Goal: Information Seeking & Learning: Learn about a topic

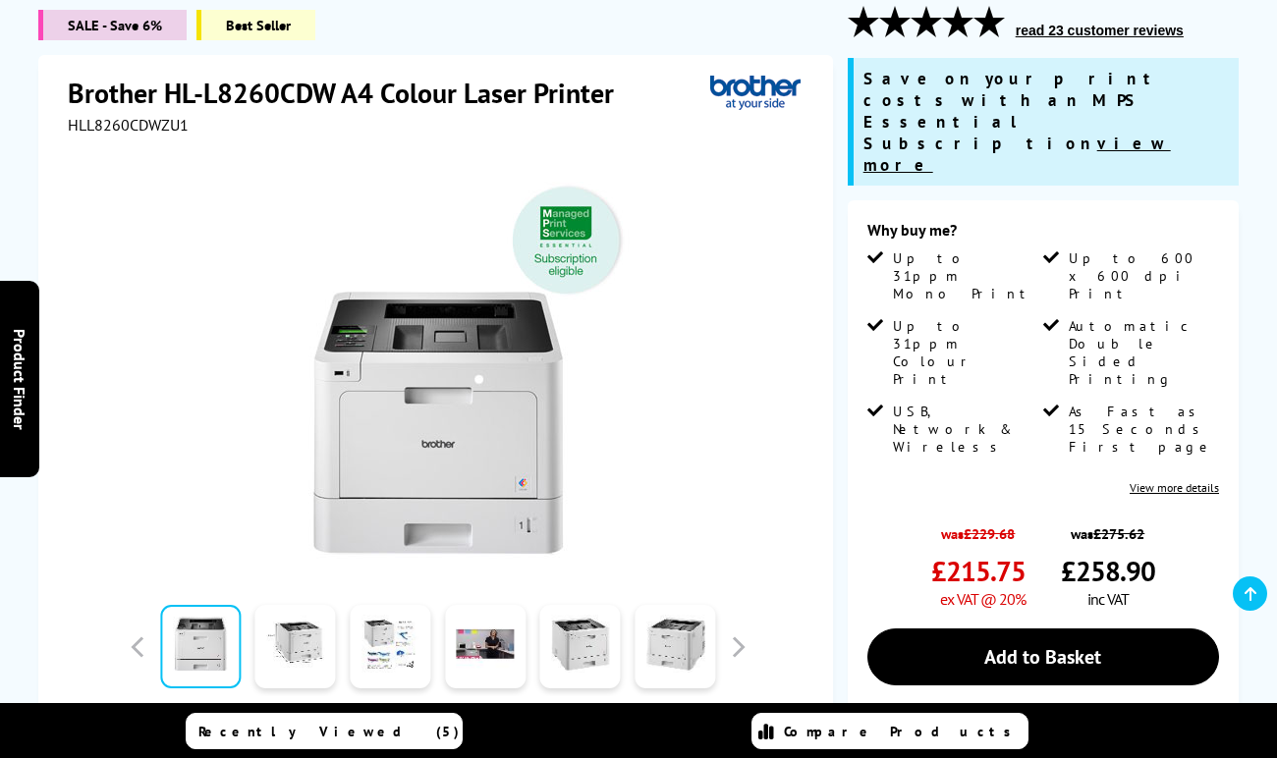
scroll to position [295, 0]
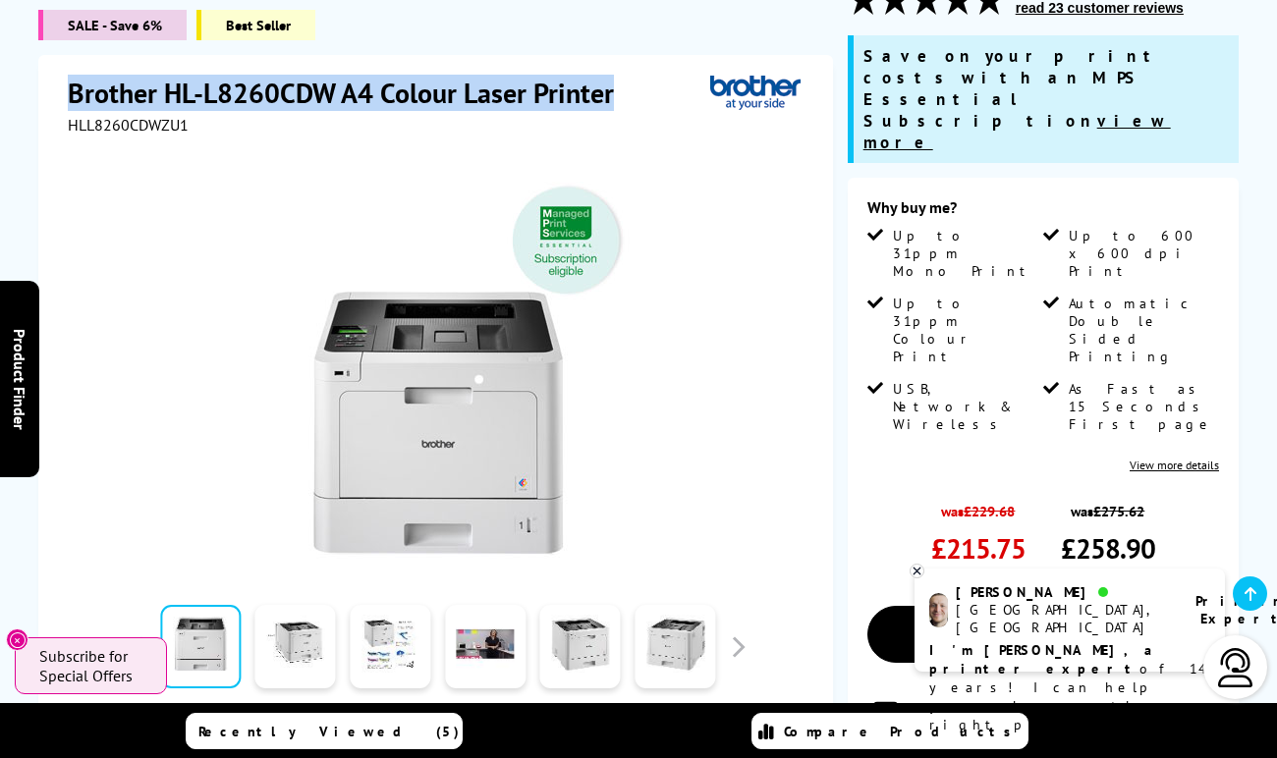
drag, startPoint x: 619, startPoint y: 89, endPoint x: 73, endPoint y: 85, distance: 546.3
click at [73, 85] on h1 "Brother HL-L8260CDW A4 Colour Laser Printer" at bounding box center [351, 93] width 566 height 36
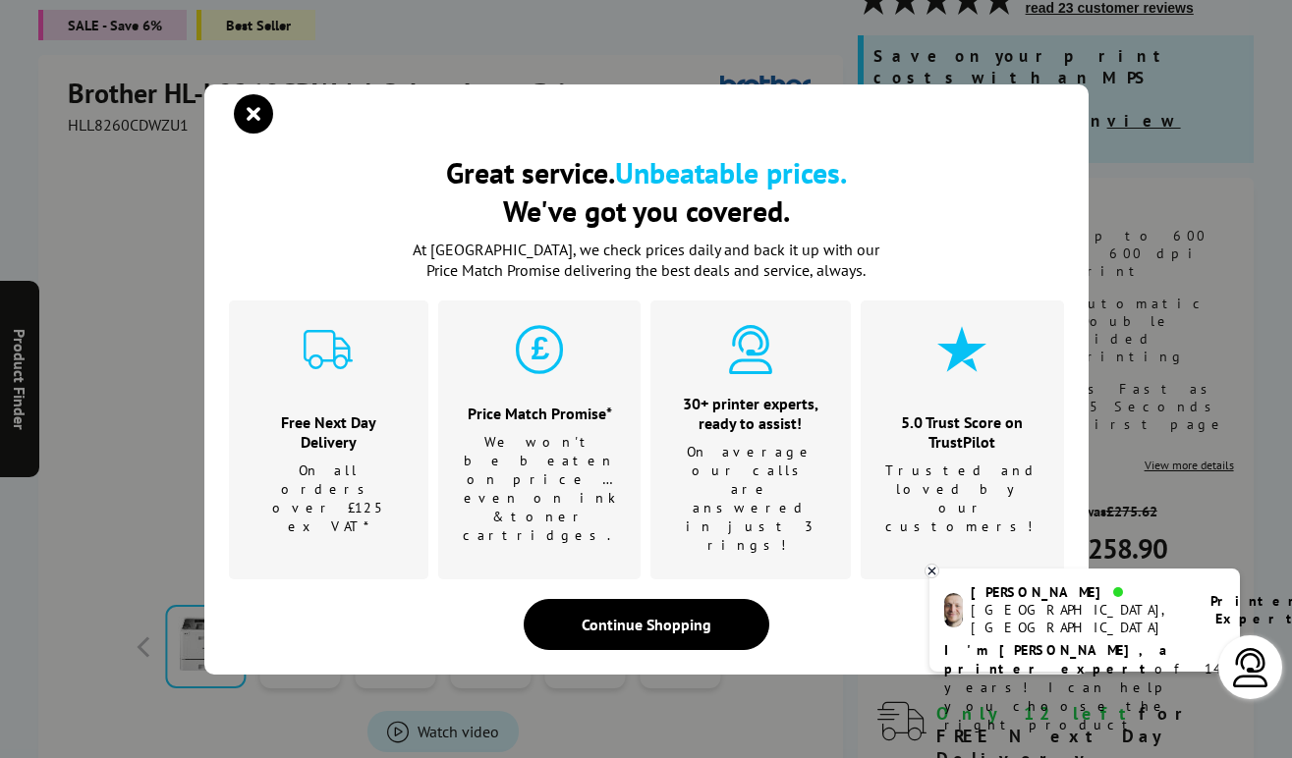
drag, startPoint x: 80, startPoint y: 85, endPoint x: 461, endPoint y: 147, distance: 386.2
click at [461, 129] on div at bounding box center [656, 113] width 835 height 29
click at [259, 134] on icon "close modal" at bounding box center [253, 113] width 39 height 39
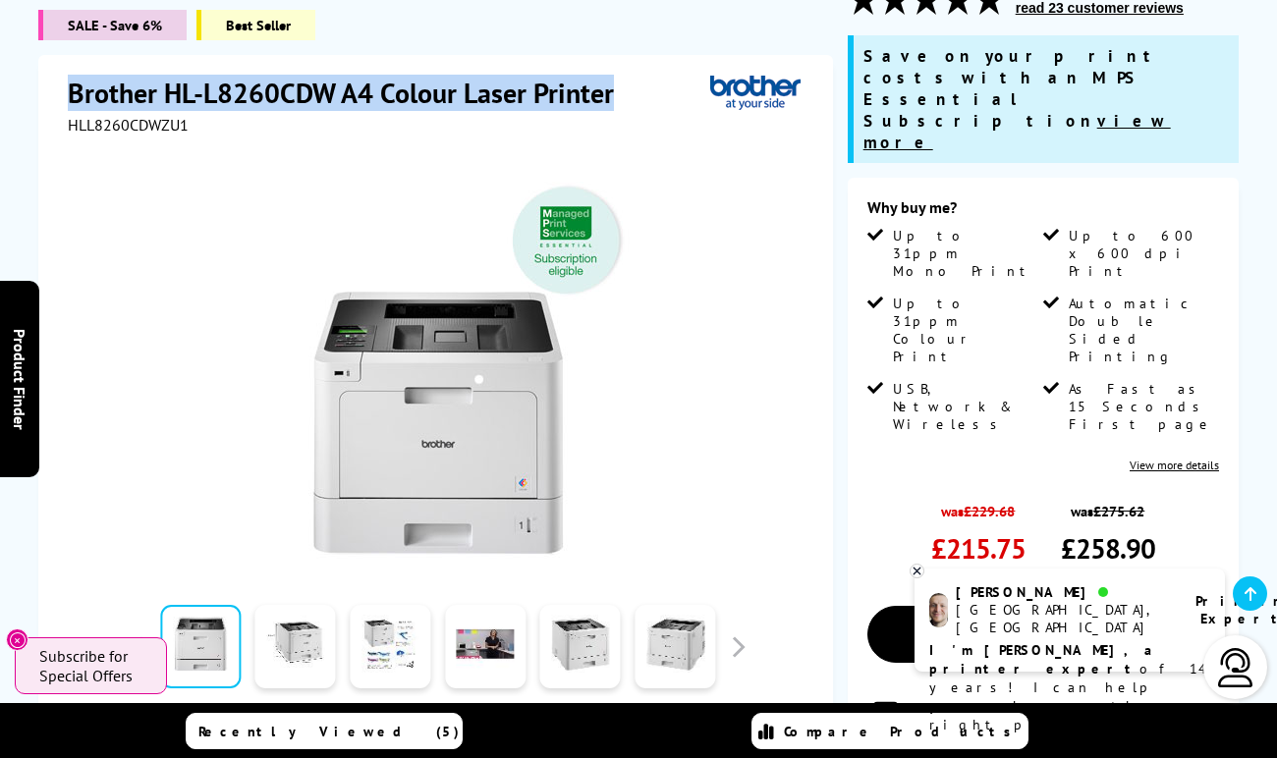
drag, startPoint x: 74, startPoint y: 93, endPoint x: 466, endPoint y: 93, distance: 392.0
click at [617, 92] on h1 "Brother HL-L8260CDW A4 Colour Laser Printer" at bounding box center [351, 93] width 566 height 36
copy h1 "Brother HL-L8260CDW A4 Colour Laser Printer"
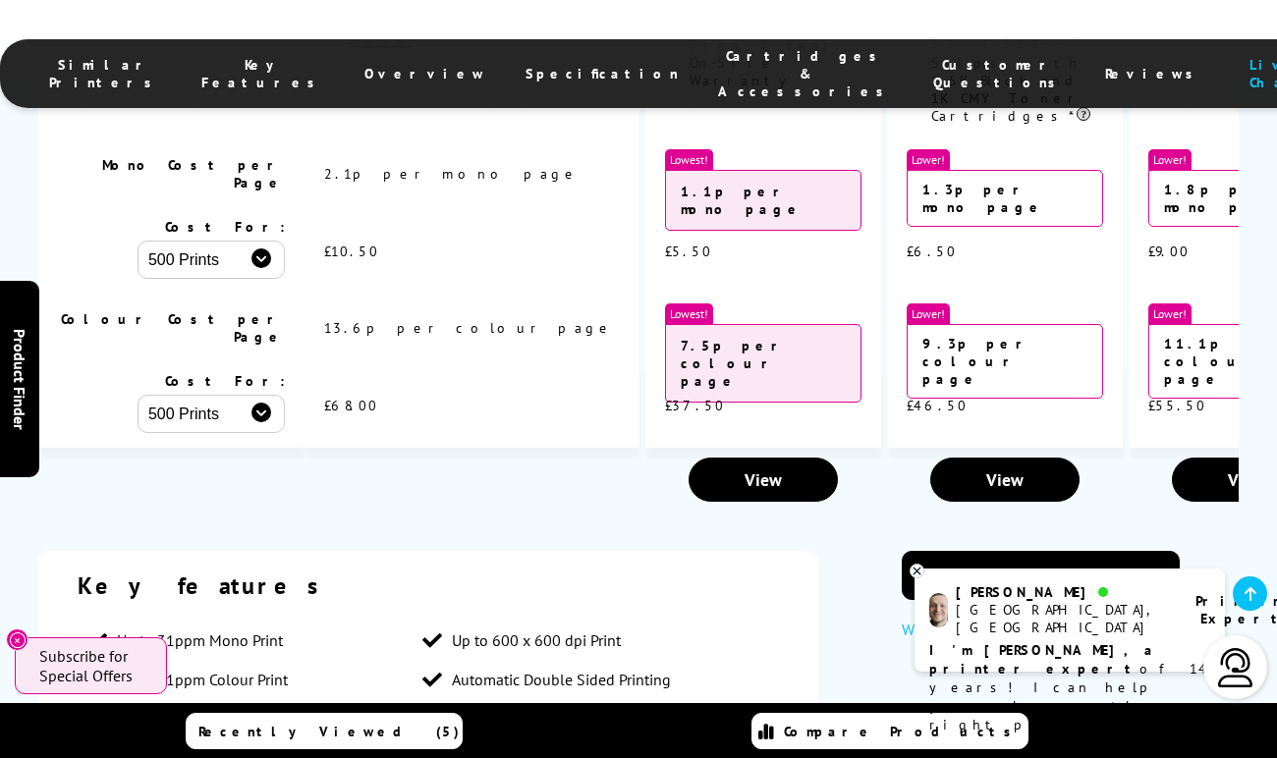
scroll to position [3242, 0]
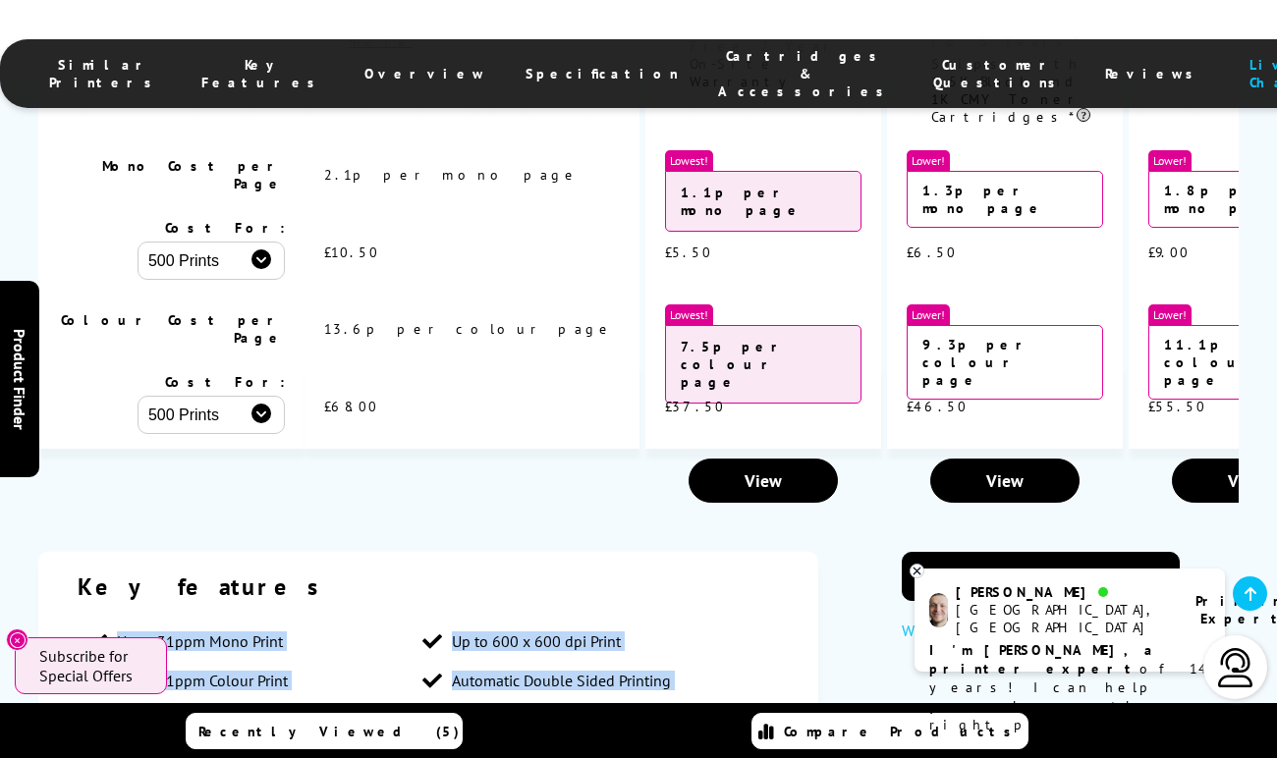
drag, startPoint x: 363, startPoint y: 505, endPoint x: 138, endPoint y: 259, distance: 333.1
click at [115, 622] on ul "Up to 31ppm Mono Print Up to 600 x 600 dpi Print Up to 31ppm Colour Print Autom…" at bounding box center [428, 759] width 701 height 275
copy ul "Up to 31ppm Mono Print Up to 600 x 600 dpi Print Up to 31ppm Colour Print Autom…"
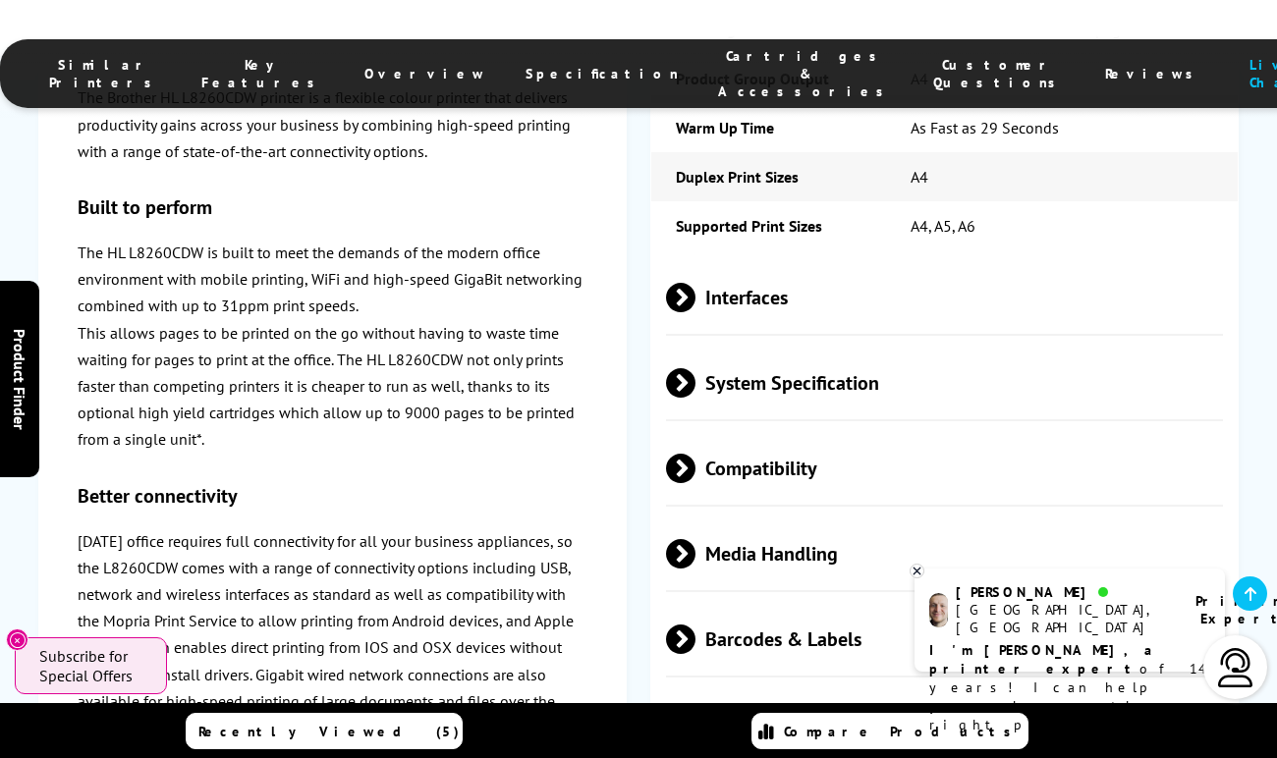
drag, startPoint x: 802, startPoint y: 439, endPoint x: 898, endPoint y: 453, distance: 97.3
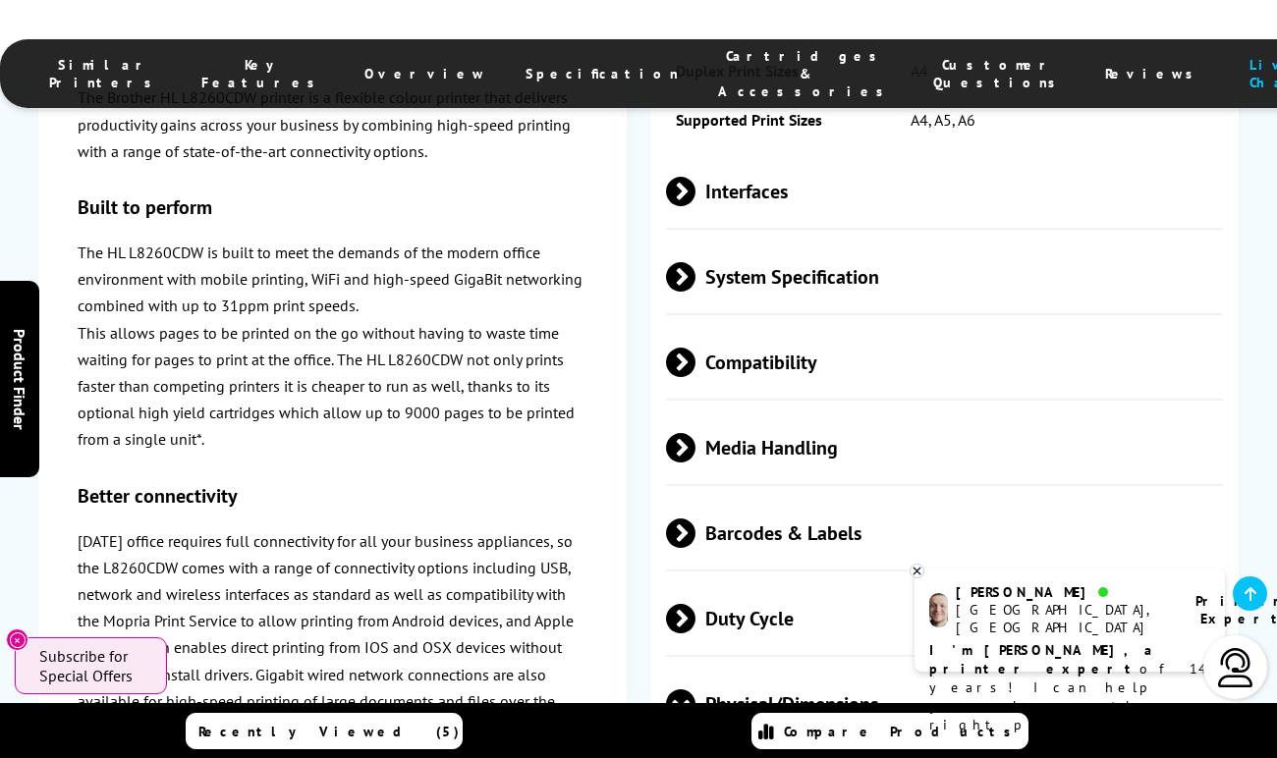
scroll to position [5404, 0]
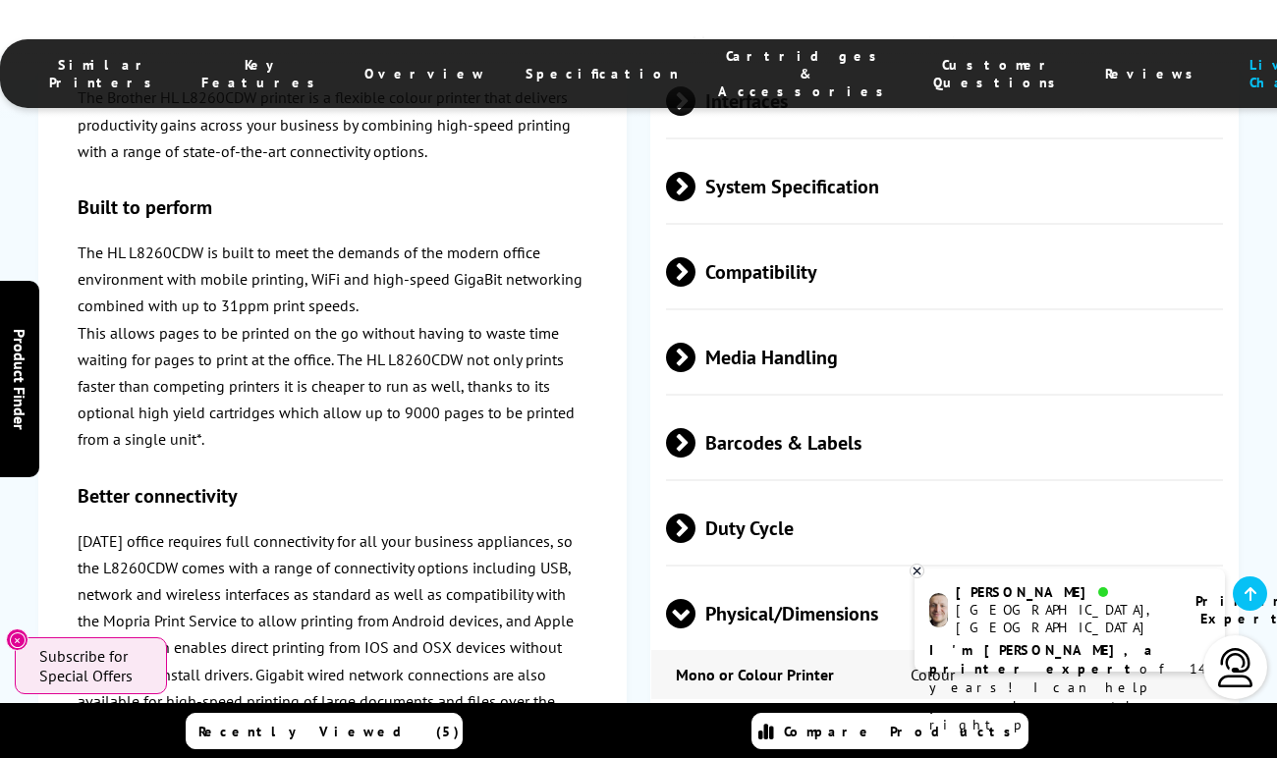
drag, startPoint x: 976, startPoint y: 476, endPoint x: 952, endPoint y: 434, distance: 48.4
copy tr "Dimensions 410mm (W) x 486mm (D) x 313mm (H) - 21.8kg"
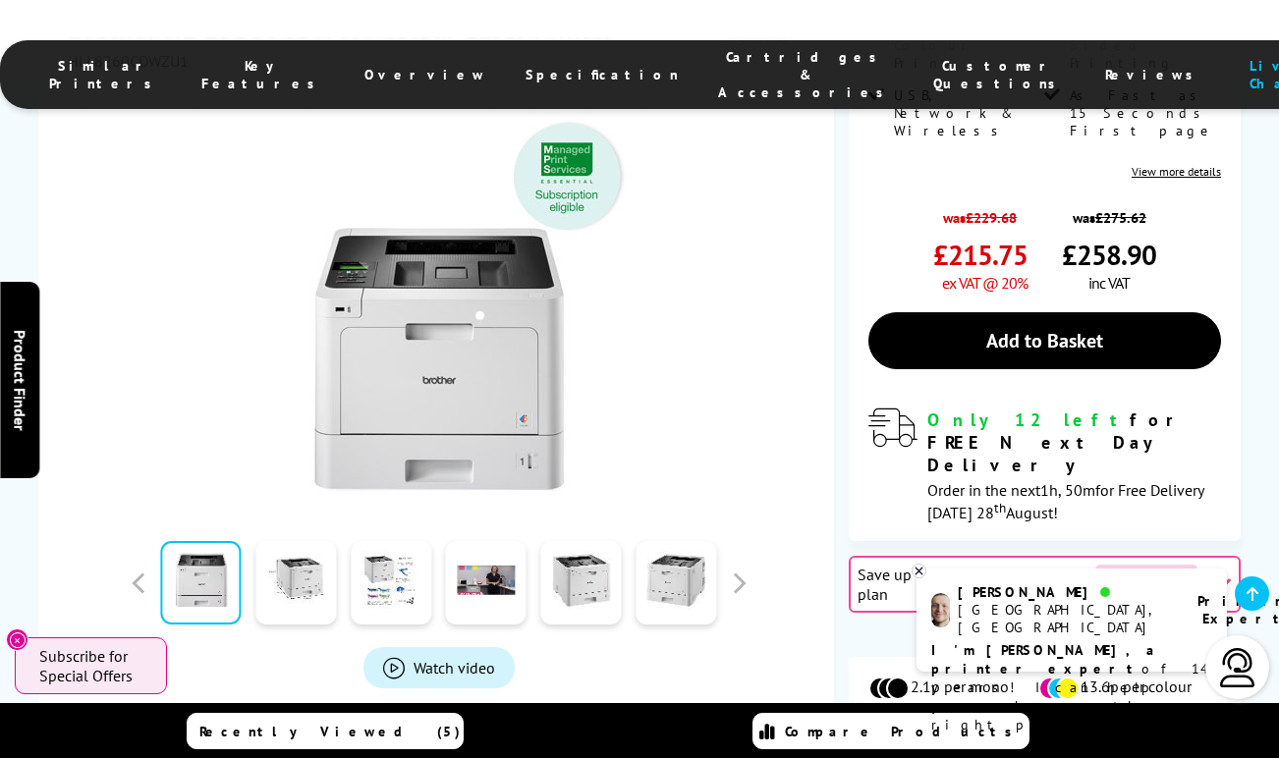
scroll to position [295, 0]
